Goal: Navigation & Orientation: Find specific page/section

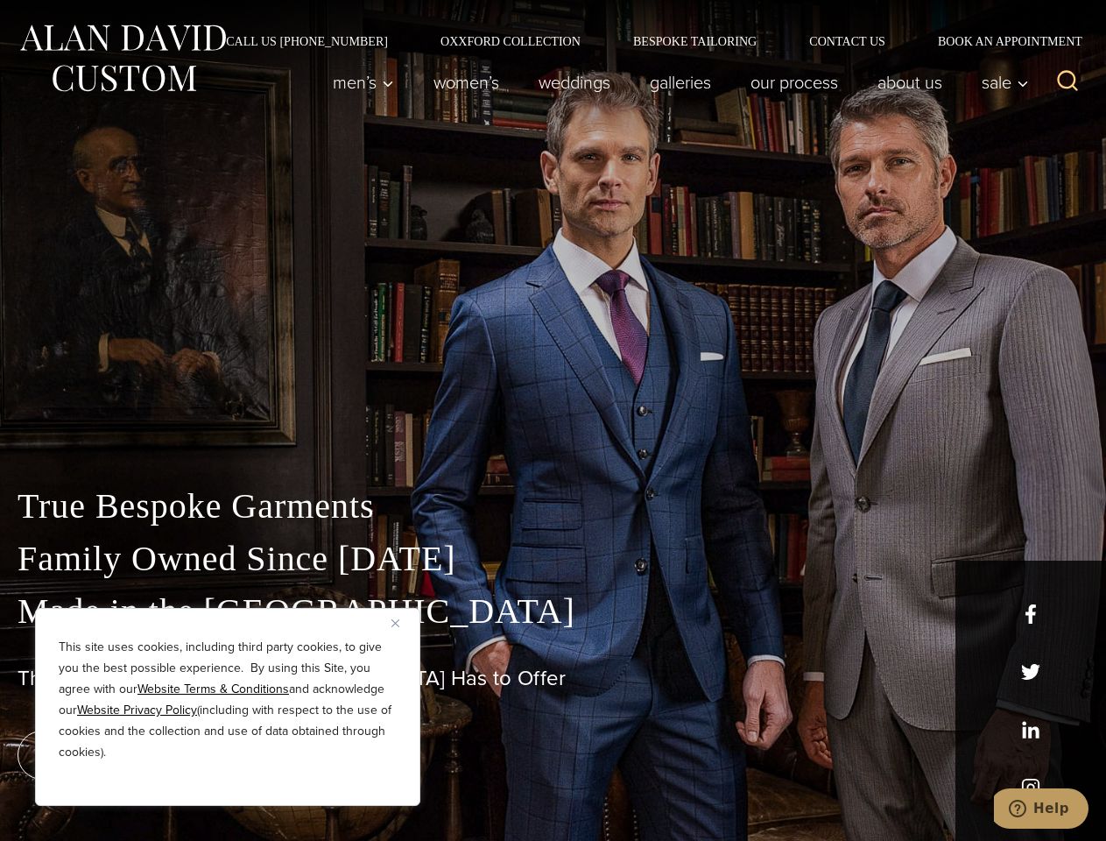
click at [553, 420] on div "True Bespoke Garments Family Owned Since [DATE] Made in [GEOGRAPHIC_DATA] The B…" at bounding box center [553, 616] width 1106 height 448
click at [402, 623] on button "Close" at bounding box center [401, 622] width 21 height 21
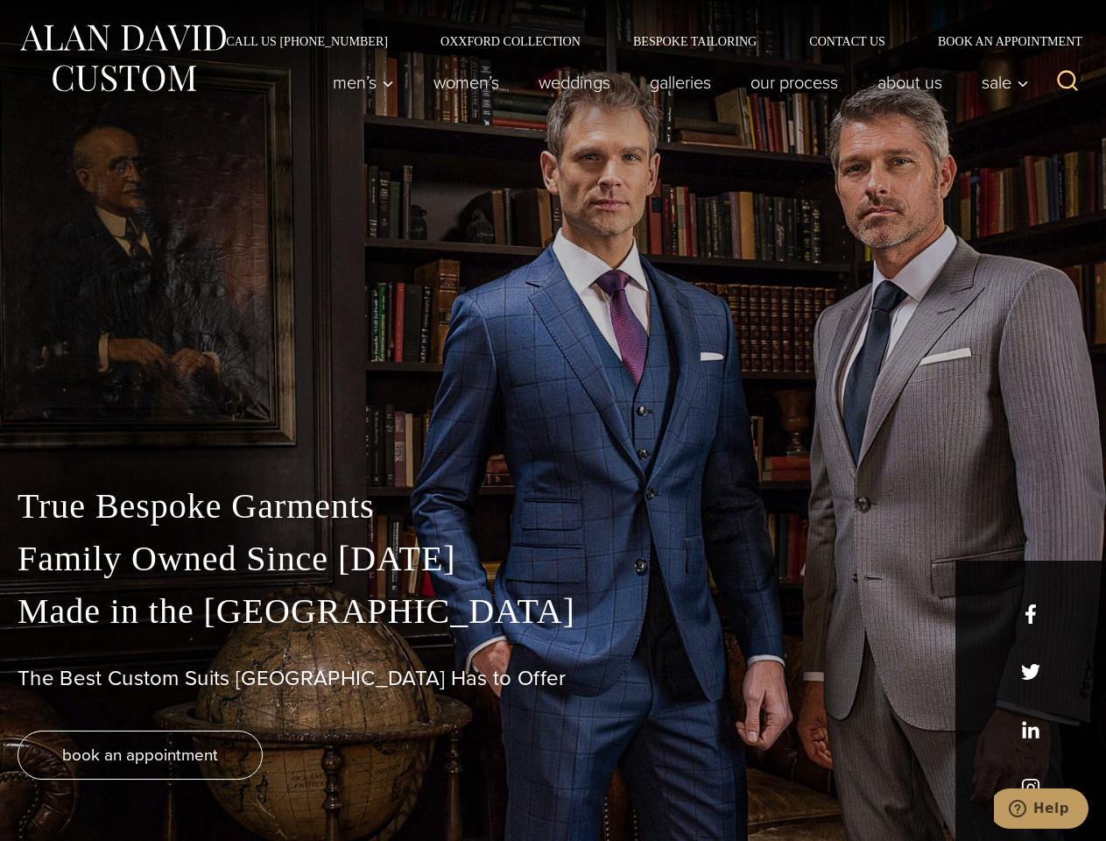
click at [228, 782] on div "True Bespoke Garments Family Owned Since [DATE] Made in [GEOGRAPHIC_DATA] The B…" at bounding box center [553, 660] width 1106 height 361
click at [1067, 82] on icon "Search" at bounding box center [1067, 80] width 25 height 25
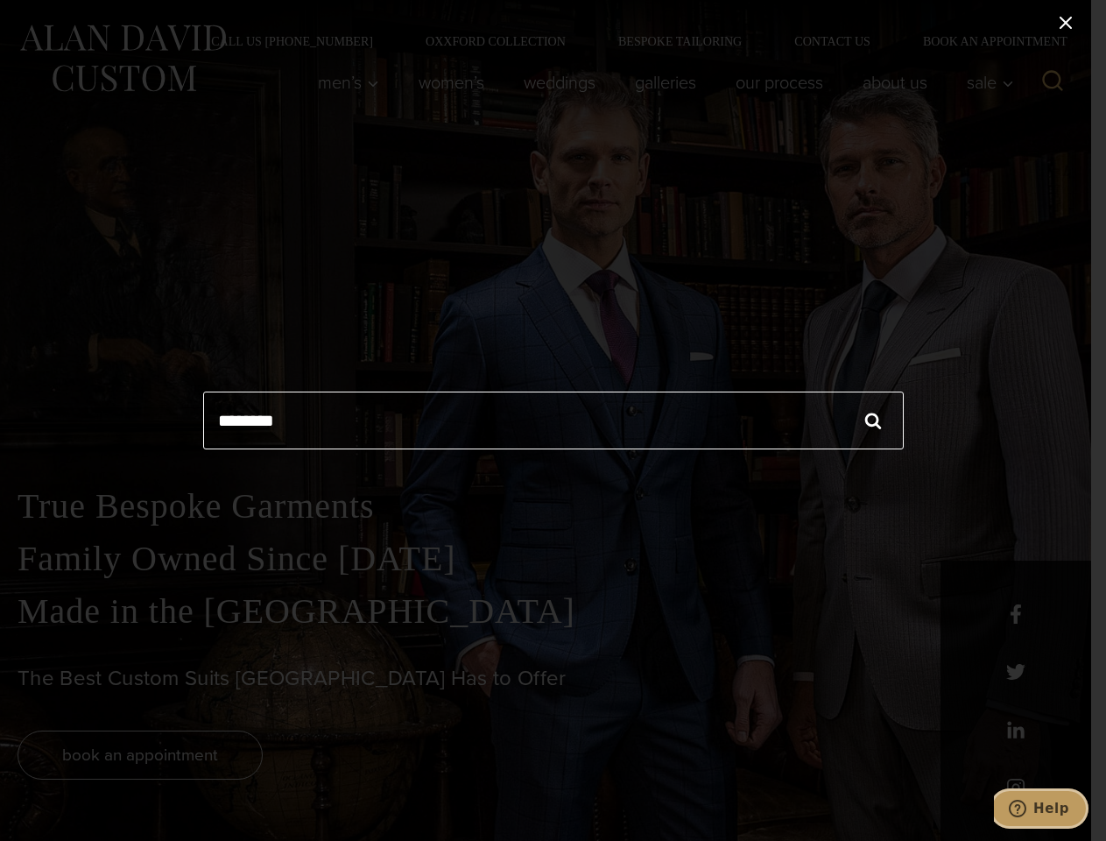
click at [1026, 808] on icon "Help" at bounding box center [1018, 808] width 18 height 18
